Goal: Task Accomplishment & Management: Use online tool/utility

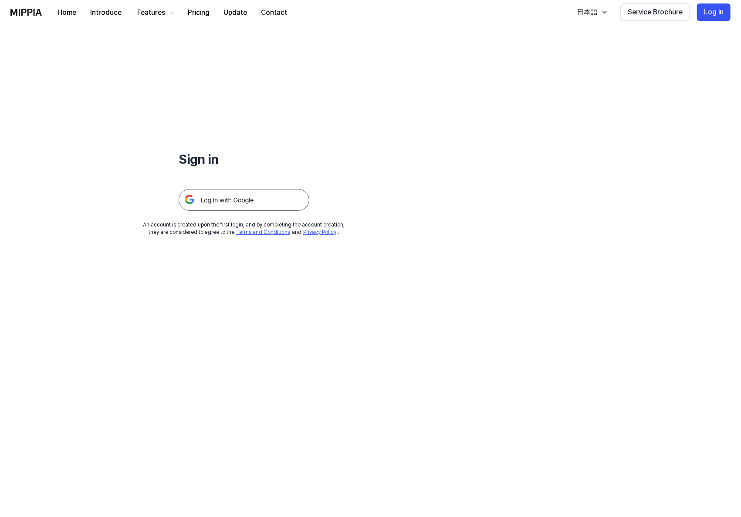
click at [243, 206] on img at bounding box center [243, 200] width 131 height 22
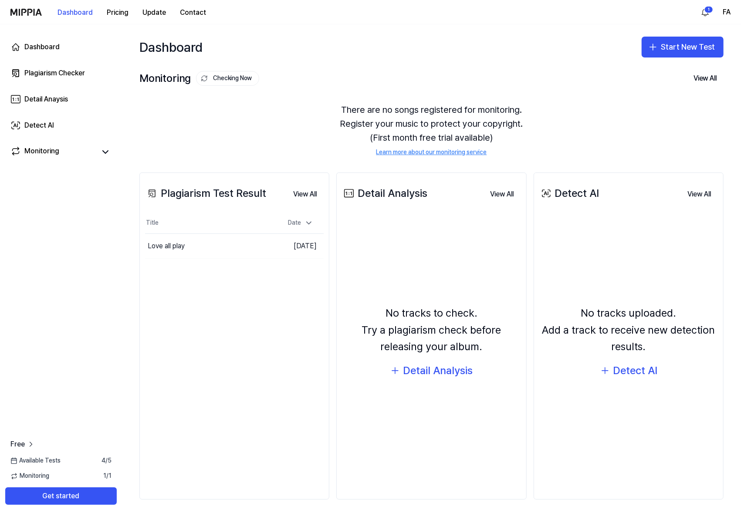
click at [693, 36] on div "Start New Test" at bounding box center [682, 47] width 82 height 28
click at [687, 46] on button "Start New Test" at bounding box center [682, 47] width 82 height 21
click at [642, 75] on button "Plagiarism test" at bounding box center [671, 71] width 97 height 16
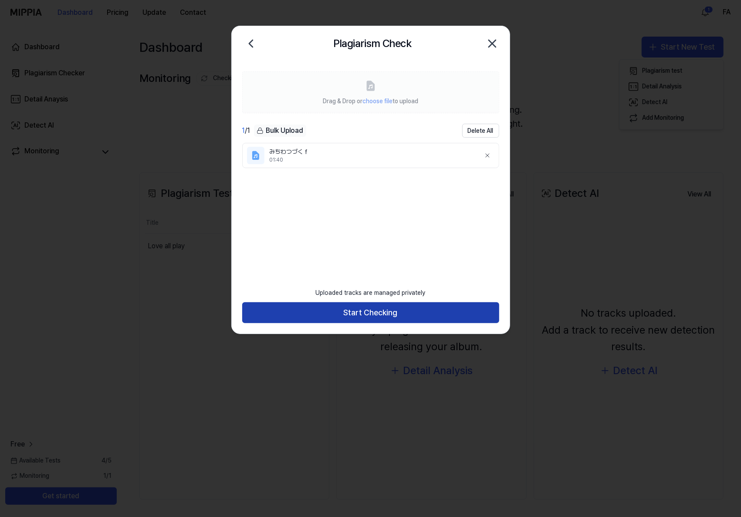
click at [421, 305] on button "Start Checking" at bounding box center [370, 312] width 257 height 21
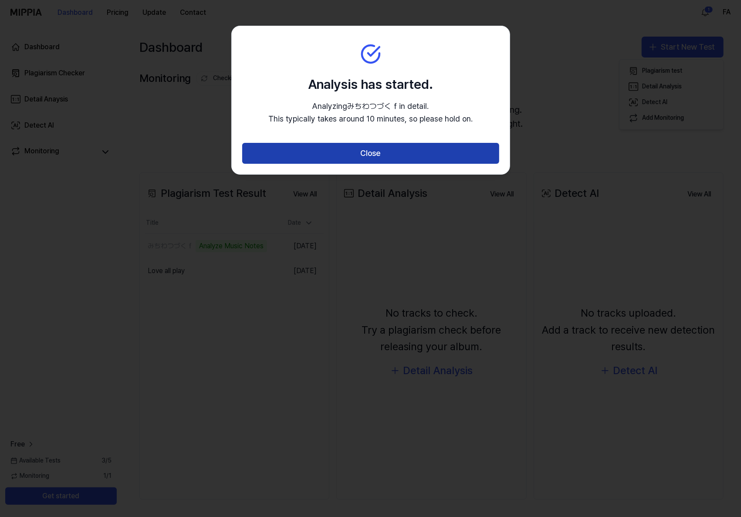
click at [422, 153] on button "Close" at bounding box center [370, 153] width 257 height 21
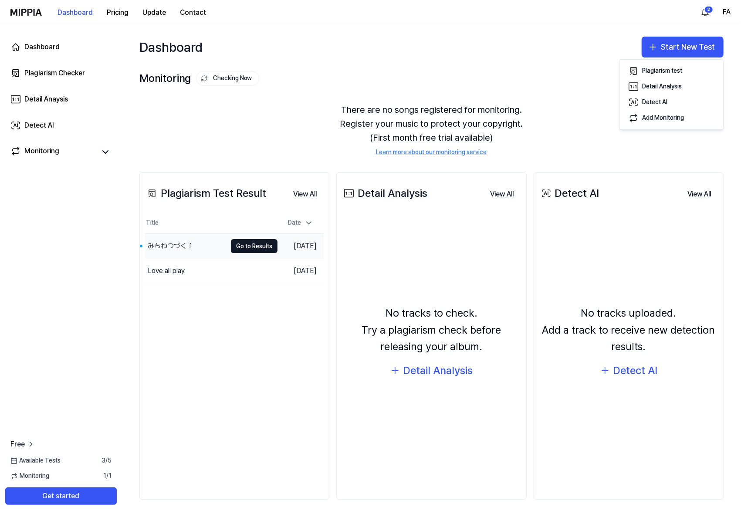
click at [173, 237] on div "みちわつづくｆ" at bounding box center [185, 246] width 81 height 24
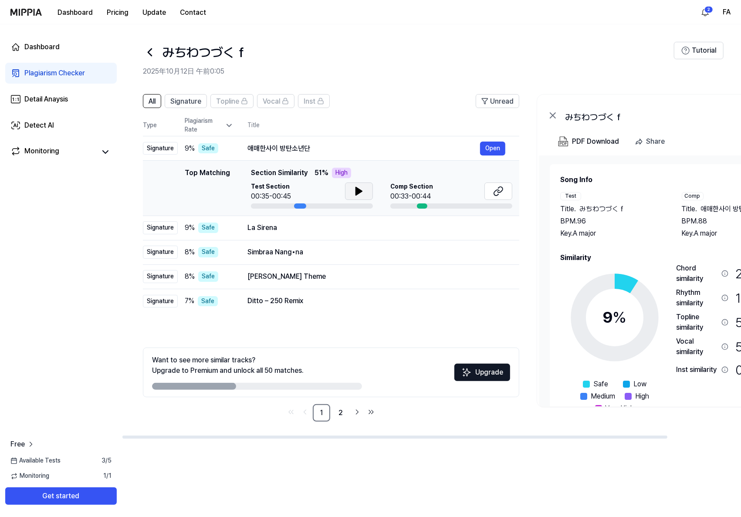
click at [356, 187] on icon at bounding box center [359, 191] width 6 height 8
click at [356, 187] on icon at bounding box center [358, 191] width 10 height 10
click at [498, 144] on button "Open" at bounding box center [492, 148] width 25 height 14
click at [495, 187] on icon at bounding box center [498, 191] width 10 height 10
click at [367, 188] on button at bounding box center [359, 190] width 28 height 17
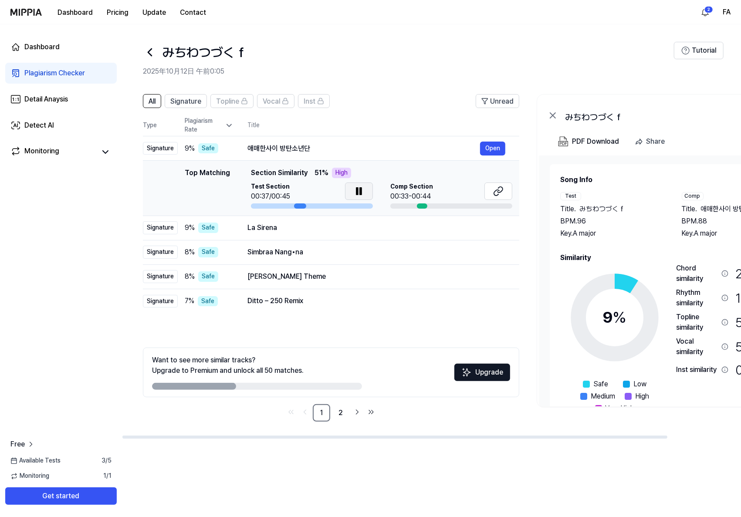
click at [356, 190] on icon at bounding box center [357, 191] width 2 height 7
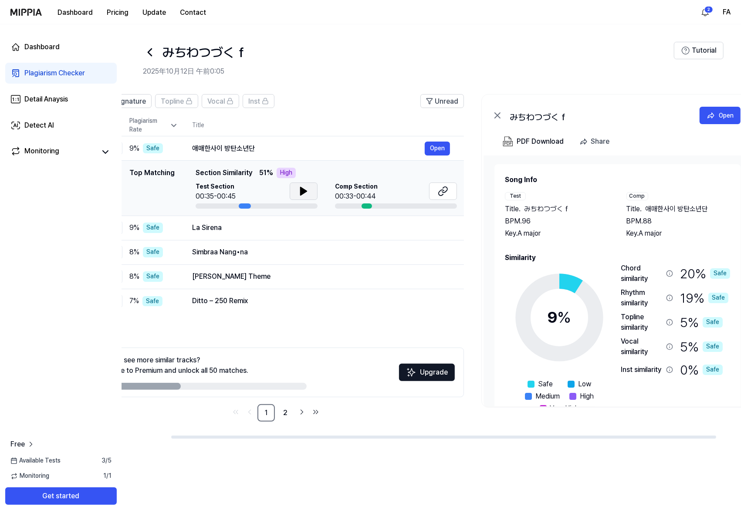
scroll to position [0, 83]
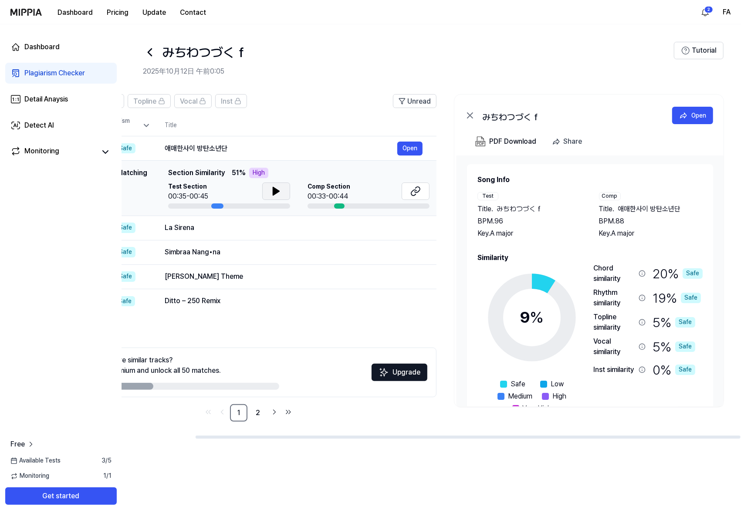
drag, startPoint x: 303, startPoint y: 151, endPoint x: 125, endPoint y: 182, distance: 181.6
click at [121, 182] on div "Dashboard Plagiarism Checker Detail Anaysis Detect AI Monitoring Free Available…" at bounding box center [370, 270] width 741 height 492
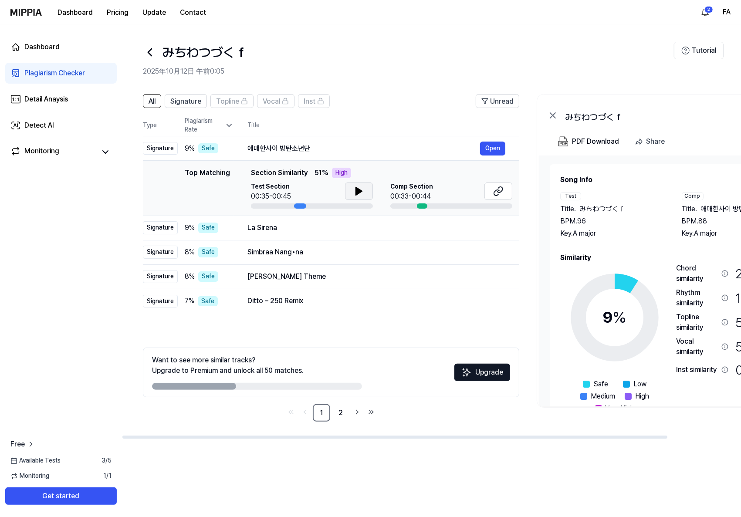
drag, startPoint x: 230, startPoint y: 172, endPoint x: 491, endPoint y: 173, distance: 260.8
click at [491, 173] on div "Top Matching Section Similarity 51 % High" at bounding box center [381, 173] width 261 height 10
click at [337, 419] on link "2" at bounding box center [340, 412] width 17 height 17
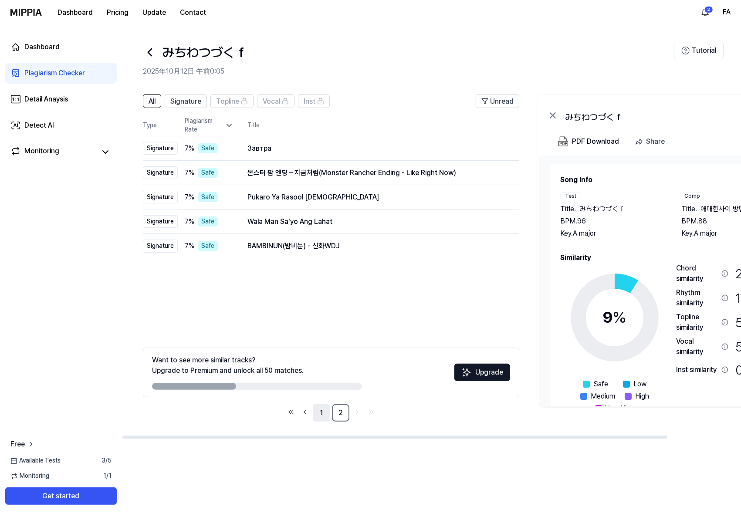
click at [323, 419] on link "1" at bounding box center [321, 412] width 17 height 17
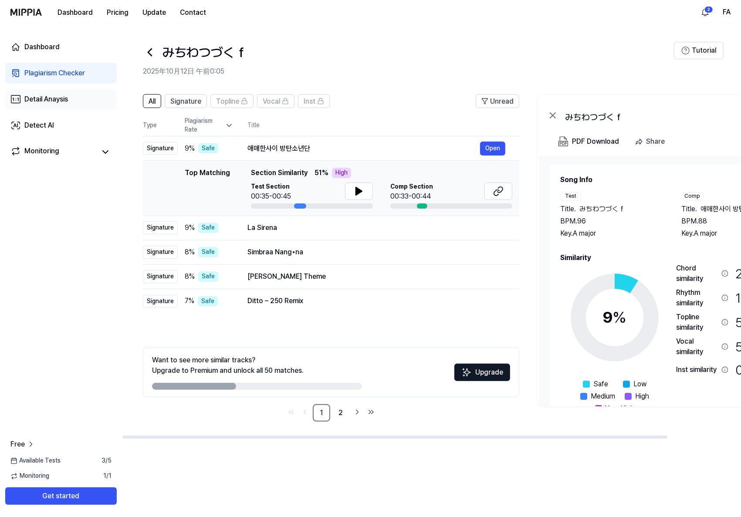
click at [39, 108] on link "Detail Anaysis" at bounding box center [60, 99] width 111 height 21
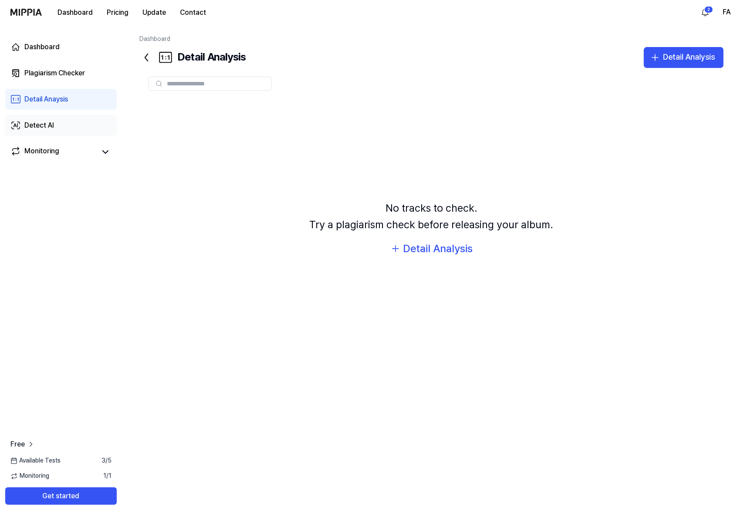
click at [43, 128] on div "Detect AI" at bounding box center [39, 125] width 30 height 10
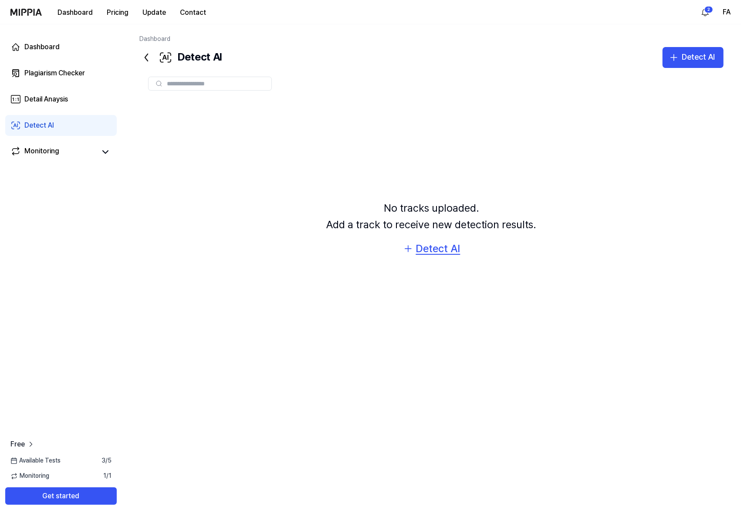
click at [446, 250] on div "Detect AI" at bounding box center [438, 248] width 44 height 17
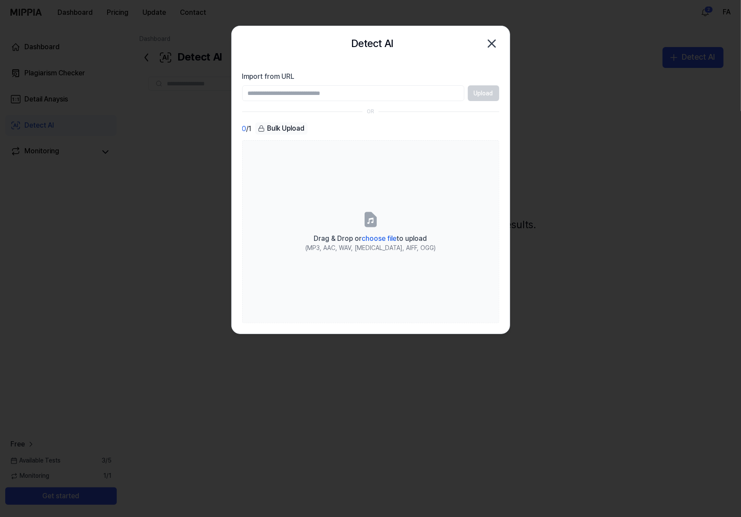
click at [489, 42] on icon "button" at bounding box center [492, 44] width 14 height 14
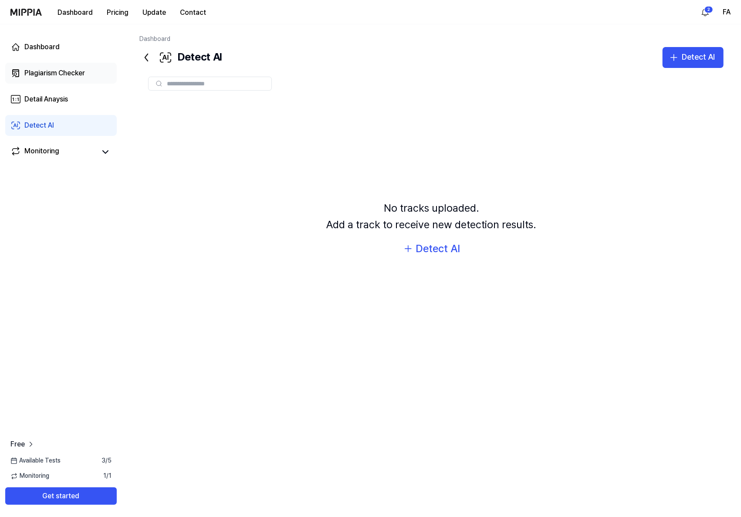
click at [56, 73] on div "Plagiarism Checker" at bounding box center [54, 73] width 61 height 10
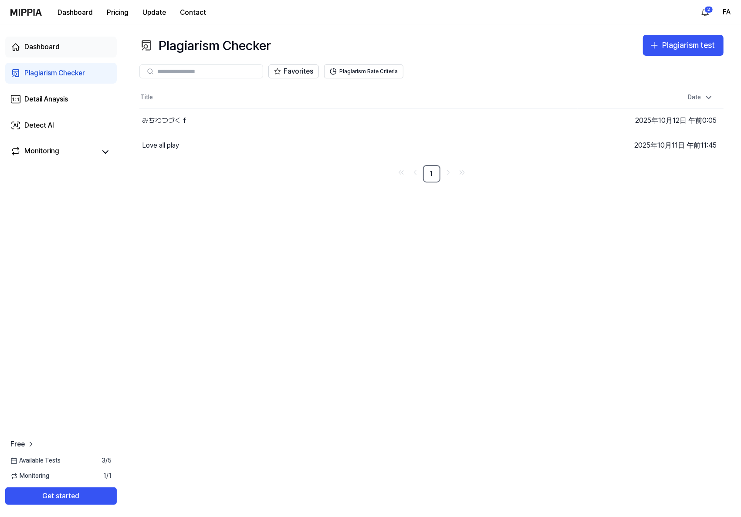
click at [57, 49] on div "Dashboard" at bounding box center [41, 47] width 35 height 10
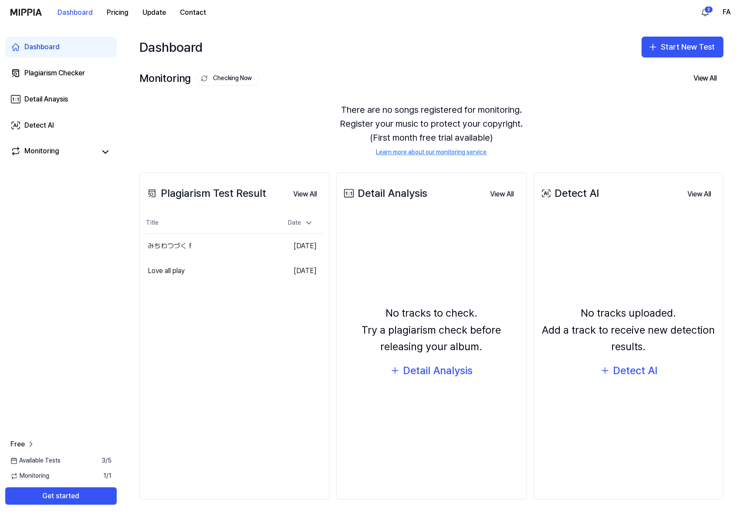
click at [618, 291] on div "No tracks uploaded. Add a track to receive new detection results. Detect AI" at bounding box center [628, 342] width 178 height 245
click at [621, 373] on div "Detect AI" at bounding box center [635, 370] width 44 height 17
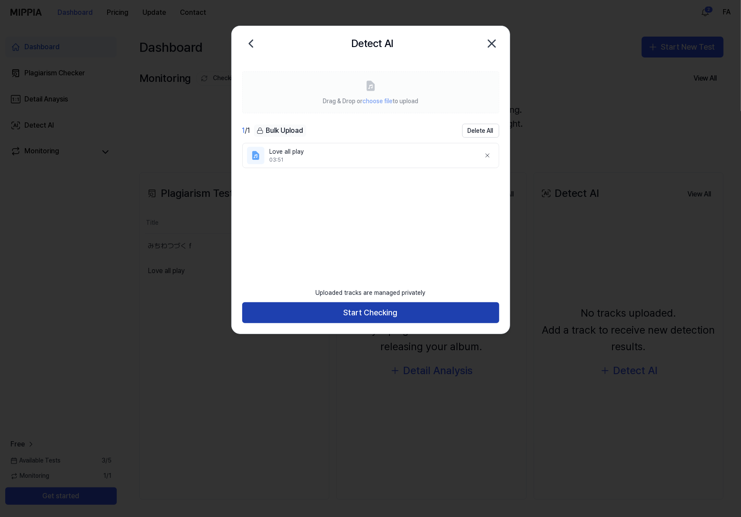
click at [402, 319] on button "Start Checking" at bounding box center [370, 312] width 257 height 21
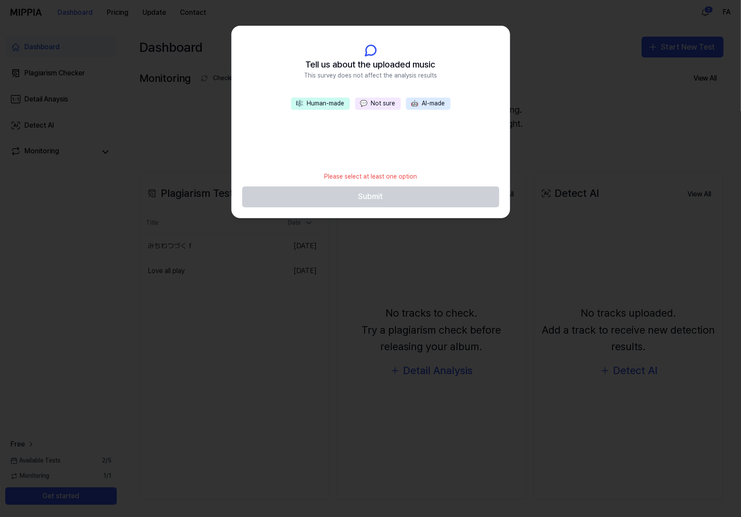
click at [574, 125] on div at bounding box center [370, 258] width 741 height 517
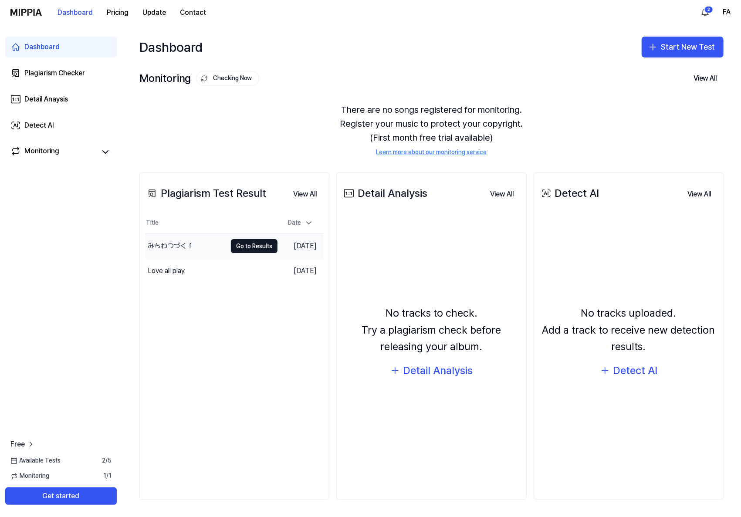
click at [182, 249] on div "みちわつづくｆ" at bounding box center [171, 246] width 46 height 10
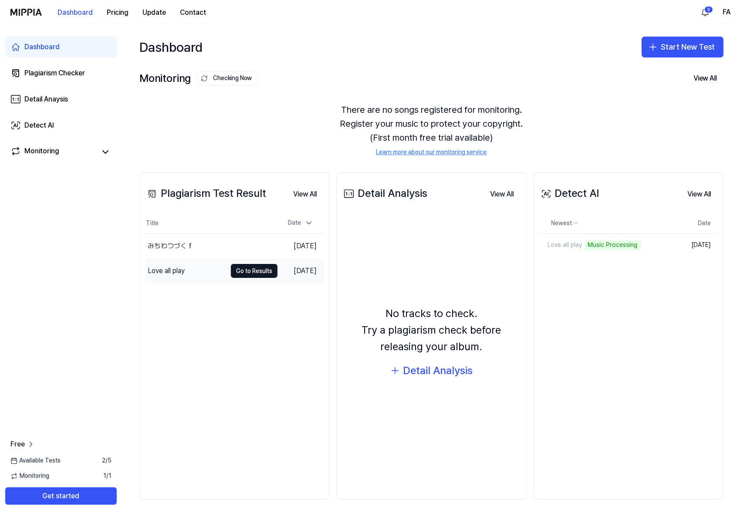
click at [154, 274] on div "Love all play" at bounding box center [166, 271] width 37 height 10
